Goal: Check status: Check status

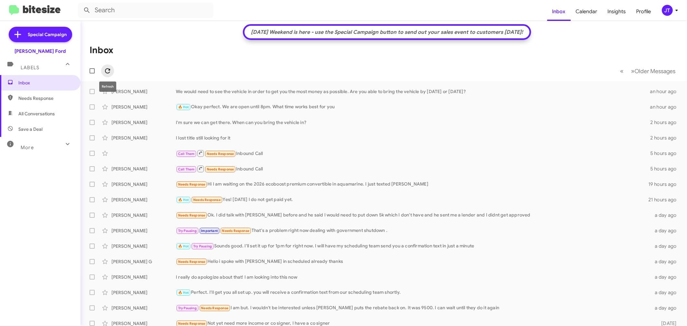
click at [107, 69] on icon at bounding box center [108, 71] width 8 height 8
click at [105, 67] on icon at bounding box center [108, 71] width 8 height 8
click at [105, 68] on icon at bounding box center [108, 71] width 8 height 8
